Goal: Transaction & Acquisition: Purchase product/service

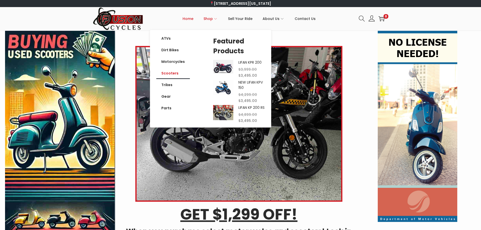
click at [174, 72] on link "Scooters" at bounding box center [173, 73] width 34 height 12
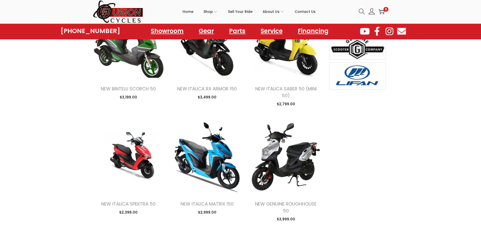
scroll to position [253, 0]
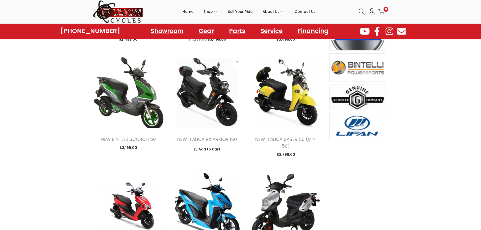
click at [207, 97] on img at bounding box center [207, 92] width 71 height 71
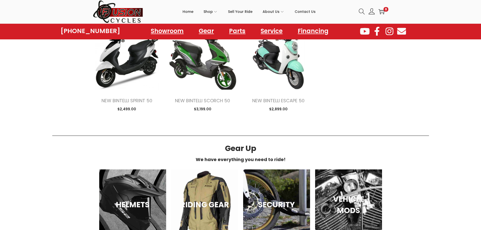
scroll to position [455, 0]
